Goal: Check status: Check status

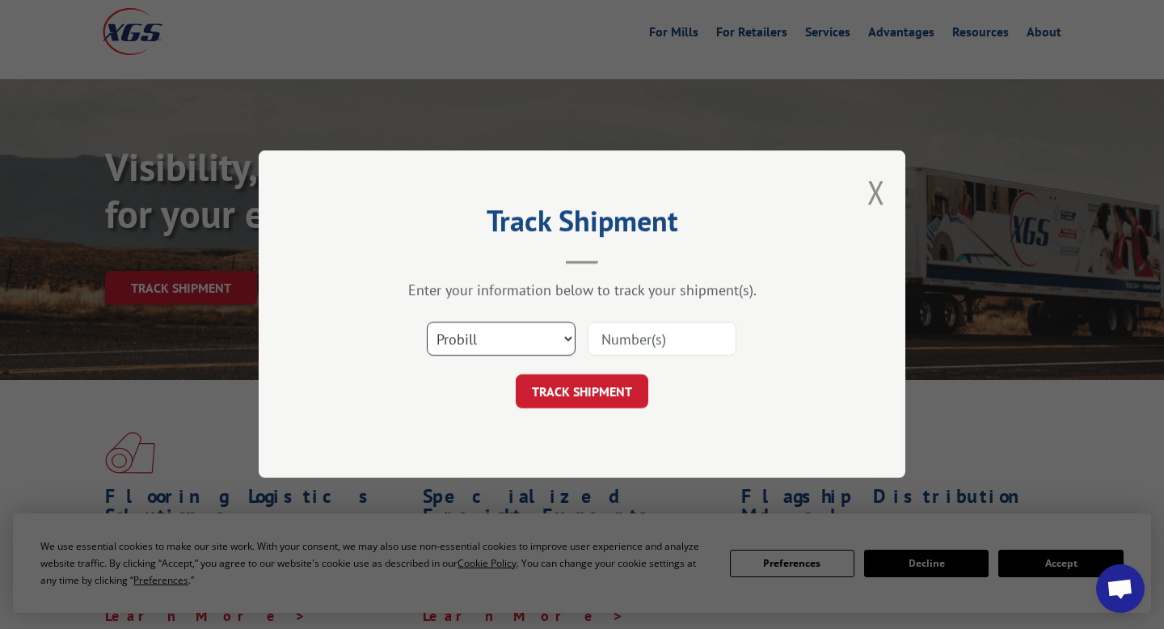
scroll to position [82, 0]
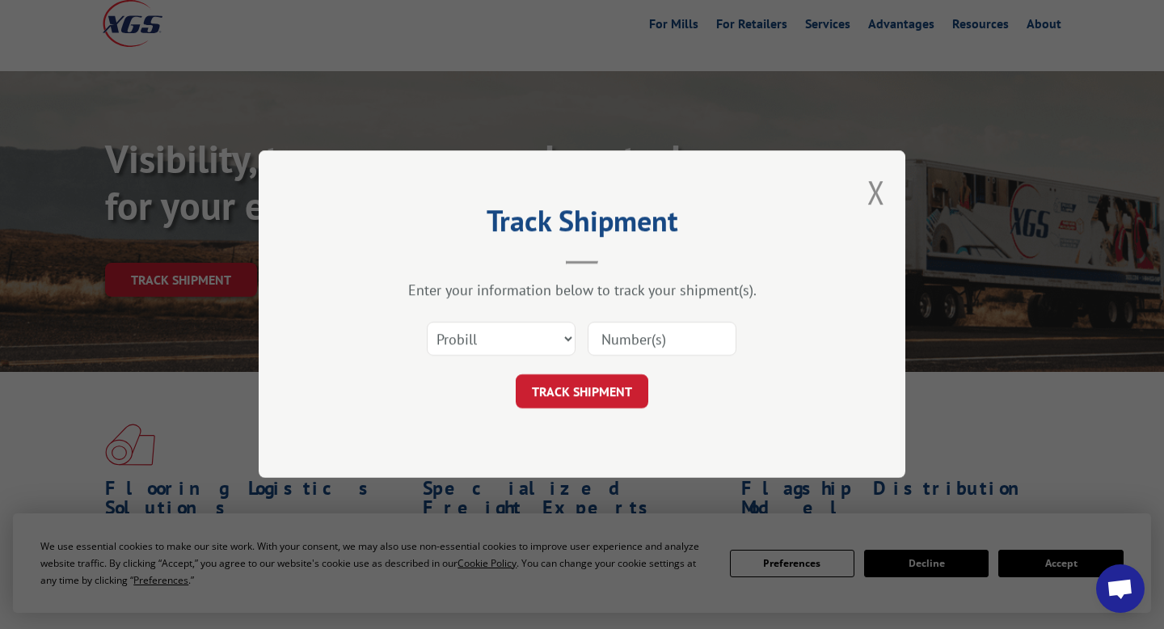
click at [605, 338] on input at bounding box center [662, 340] width 149 height 34
paste input "17637520"
type input "17637520"
click at [602, 399] on button "TRACK SHIPMENT" at bounding box center [582, 392] width 133 height 34
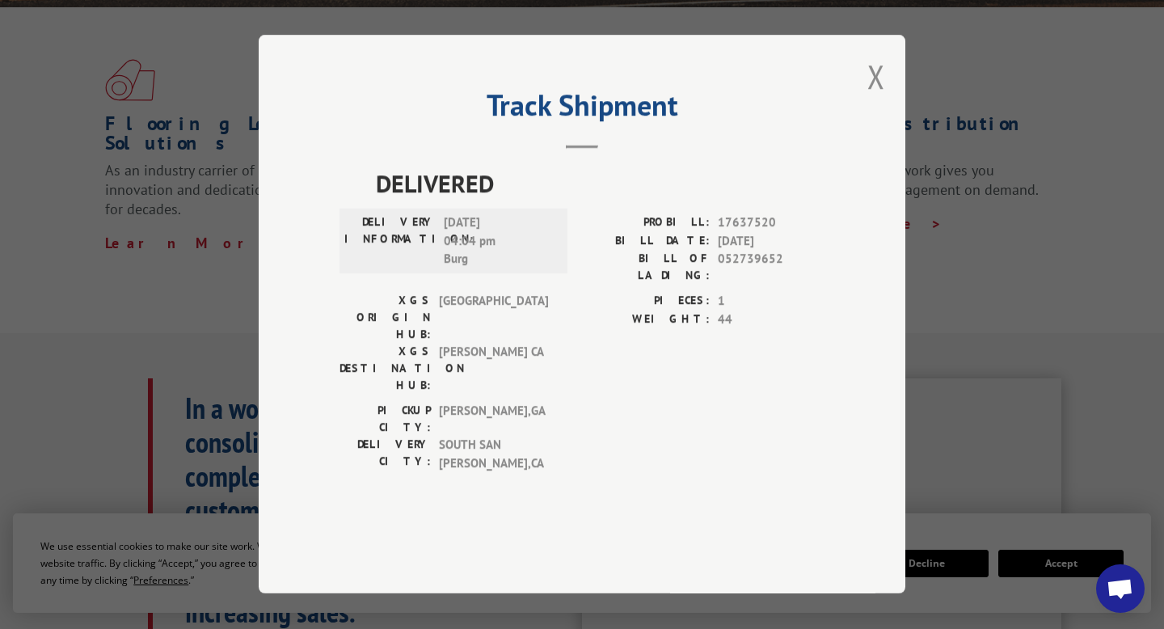
scroll to position [449, 0]
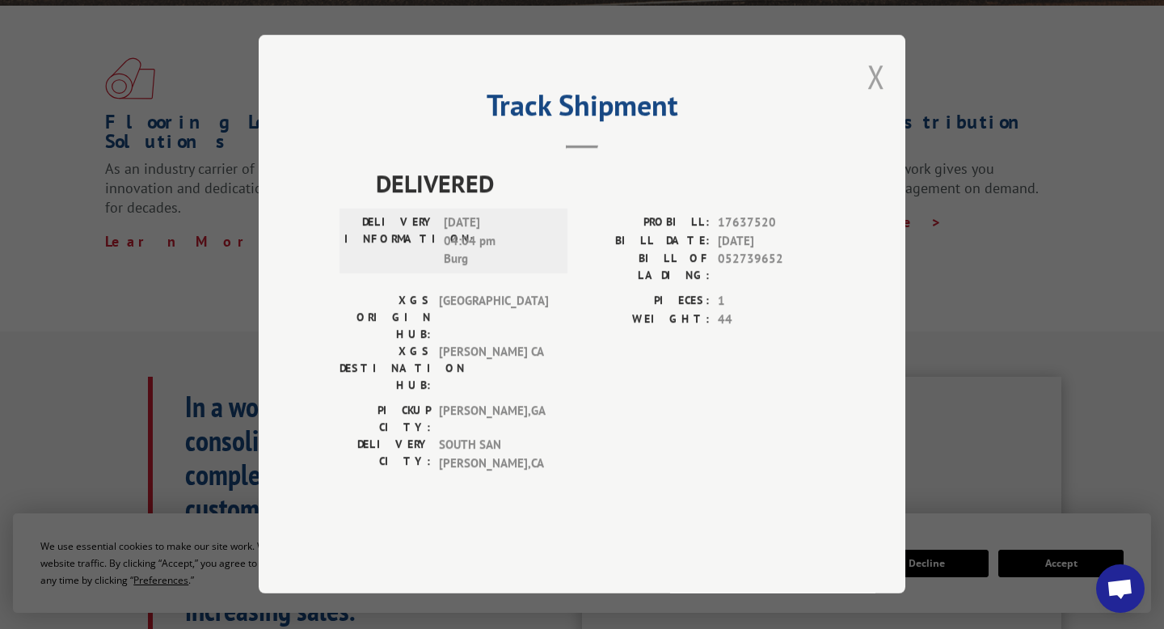
click at [872, 98] on button "Close modal" at bounding box center [876, 76] width 18 height 43
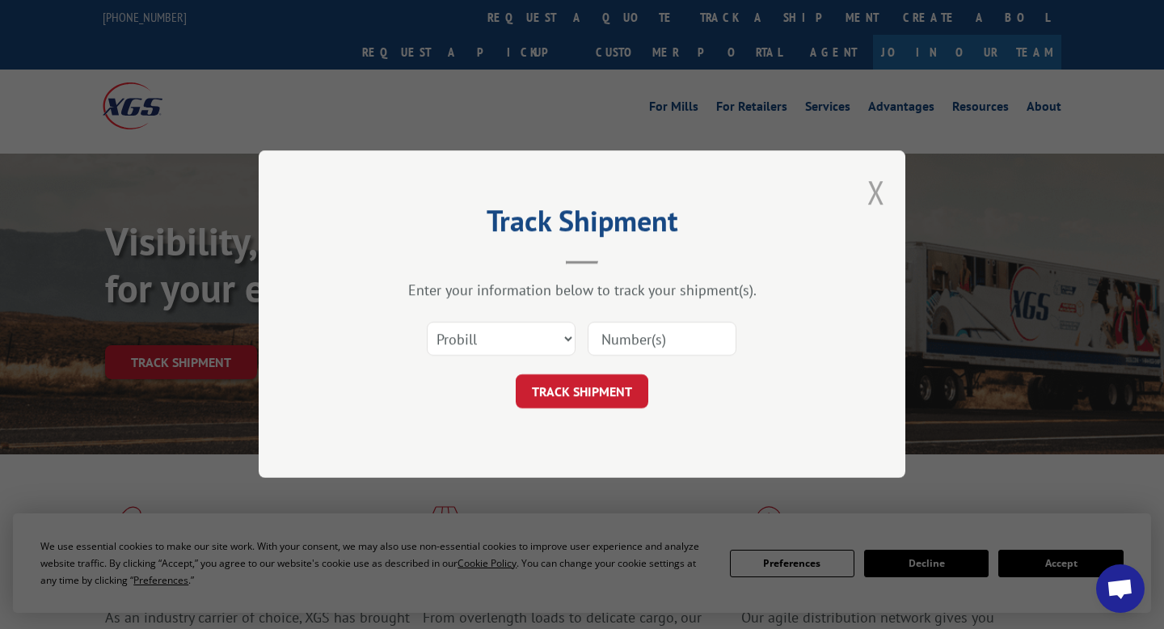
click at [876, 199] on button "Close modal" at bounding box center [876, 192] width 18 height 43
